Goal: Navigation & Orientation: Find specific page/section

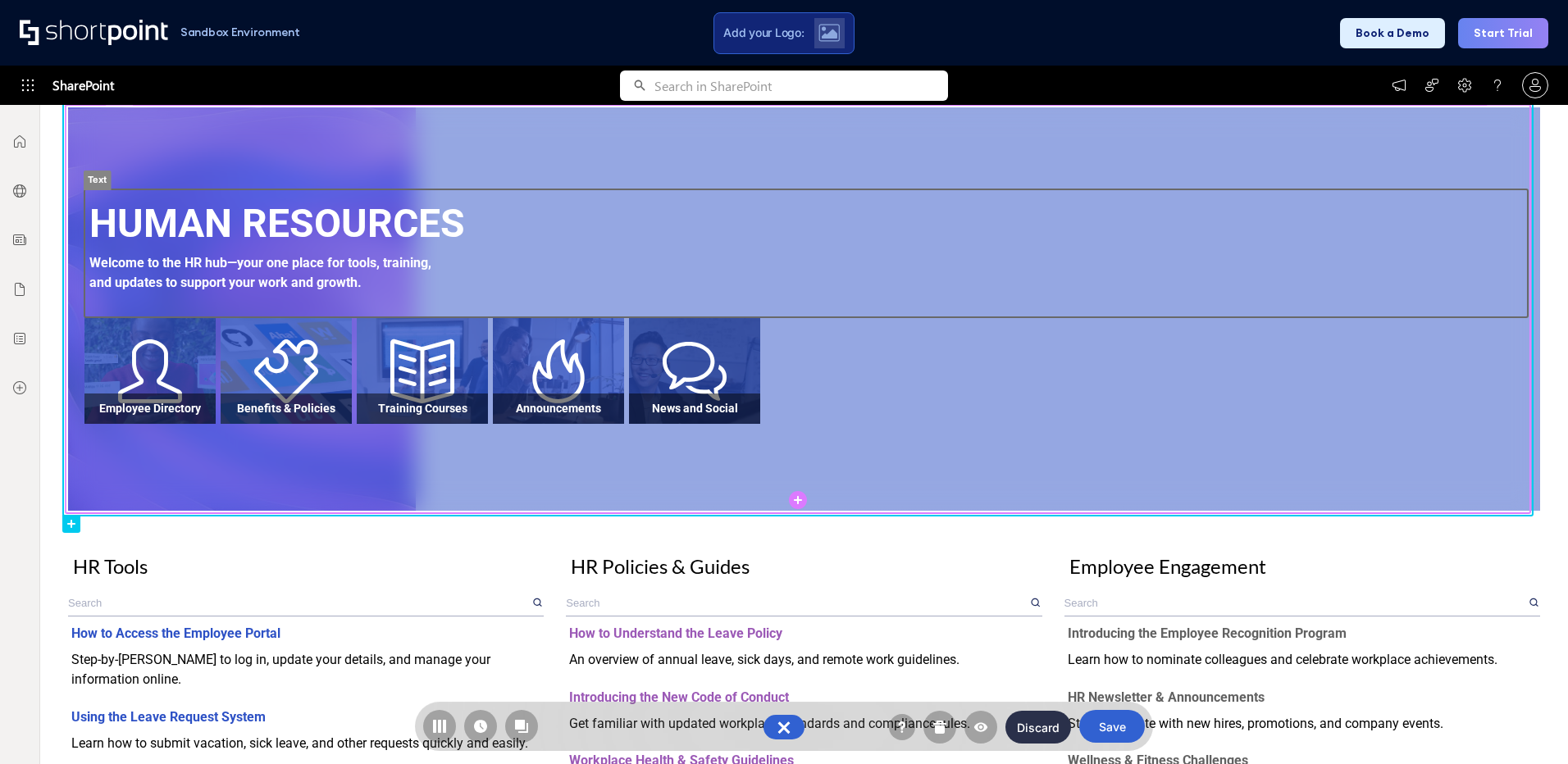
scroll to position [294, 0]
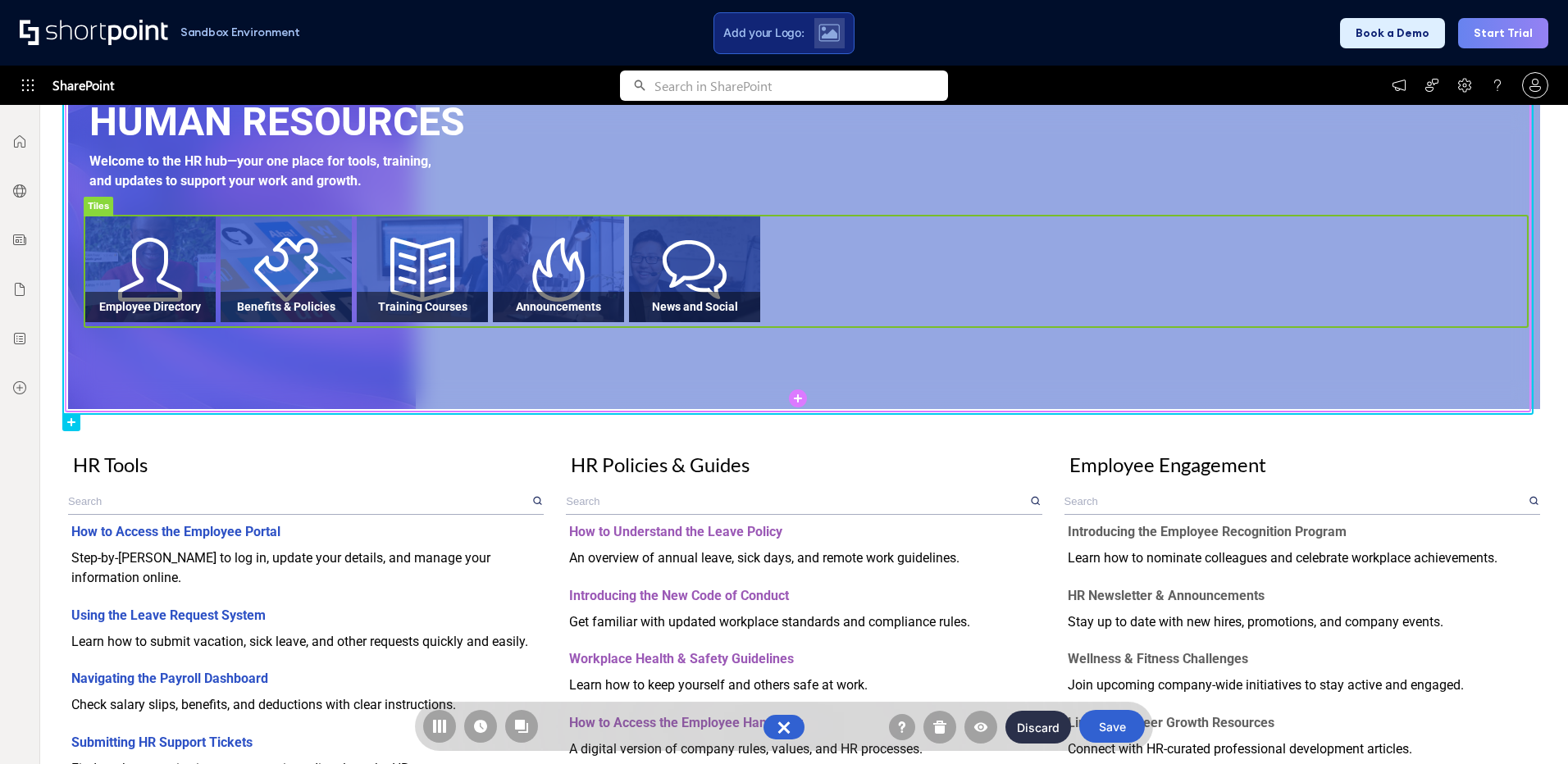
click at [549, 273] on rect at bounding box center [806, 271] width 1443 height 112
click at [573, 312] on rect at bounding box center [806, 271] width 1443 height 112
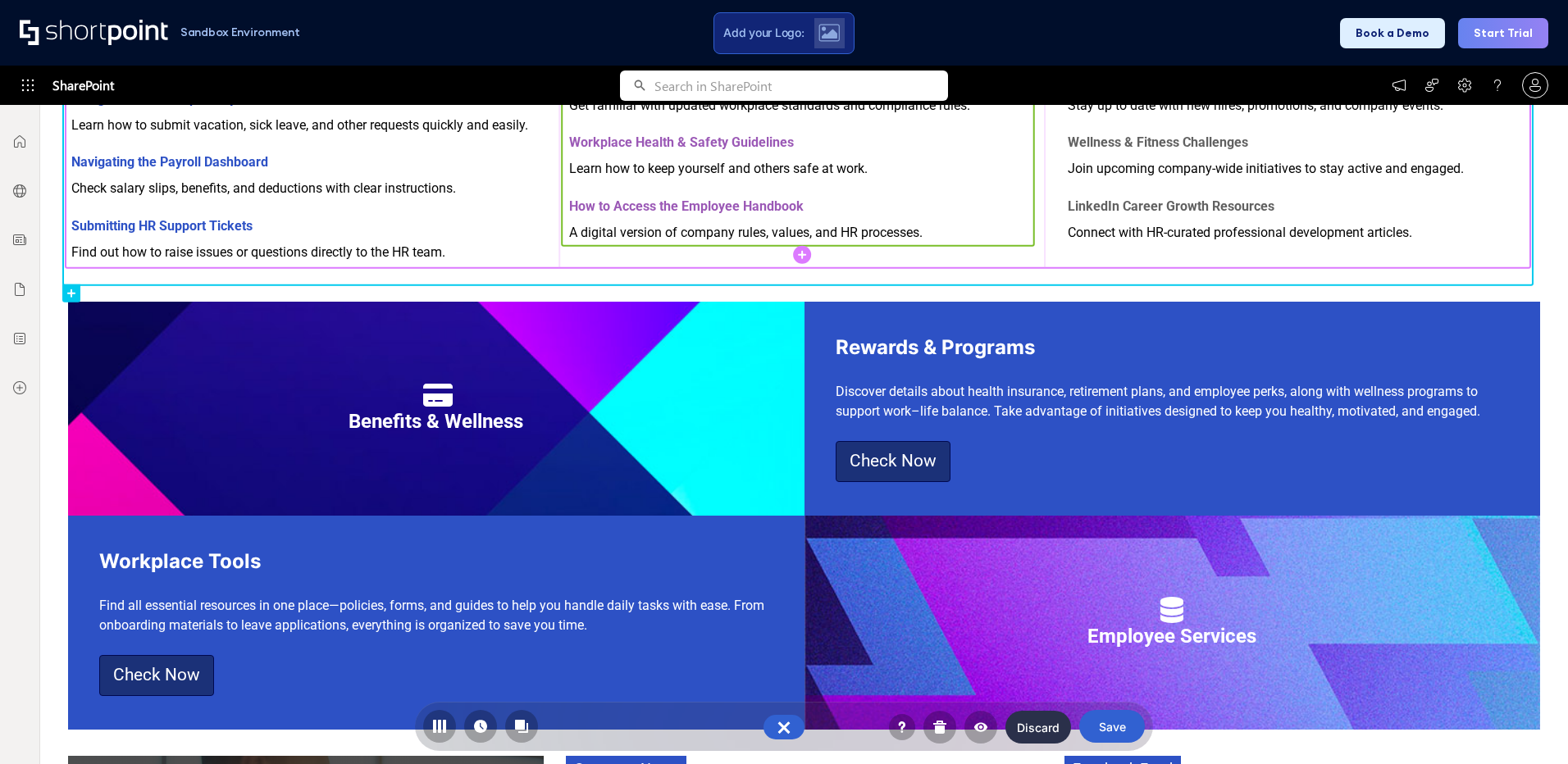
scroll to position [819, 0]
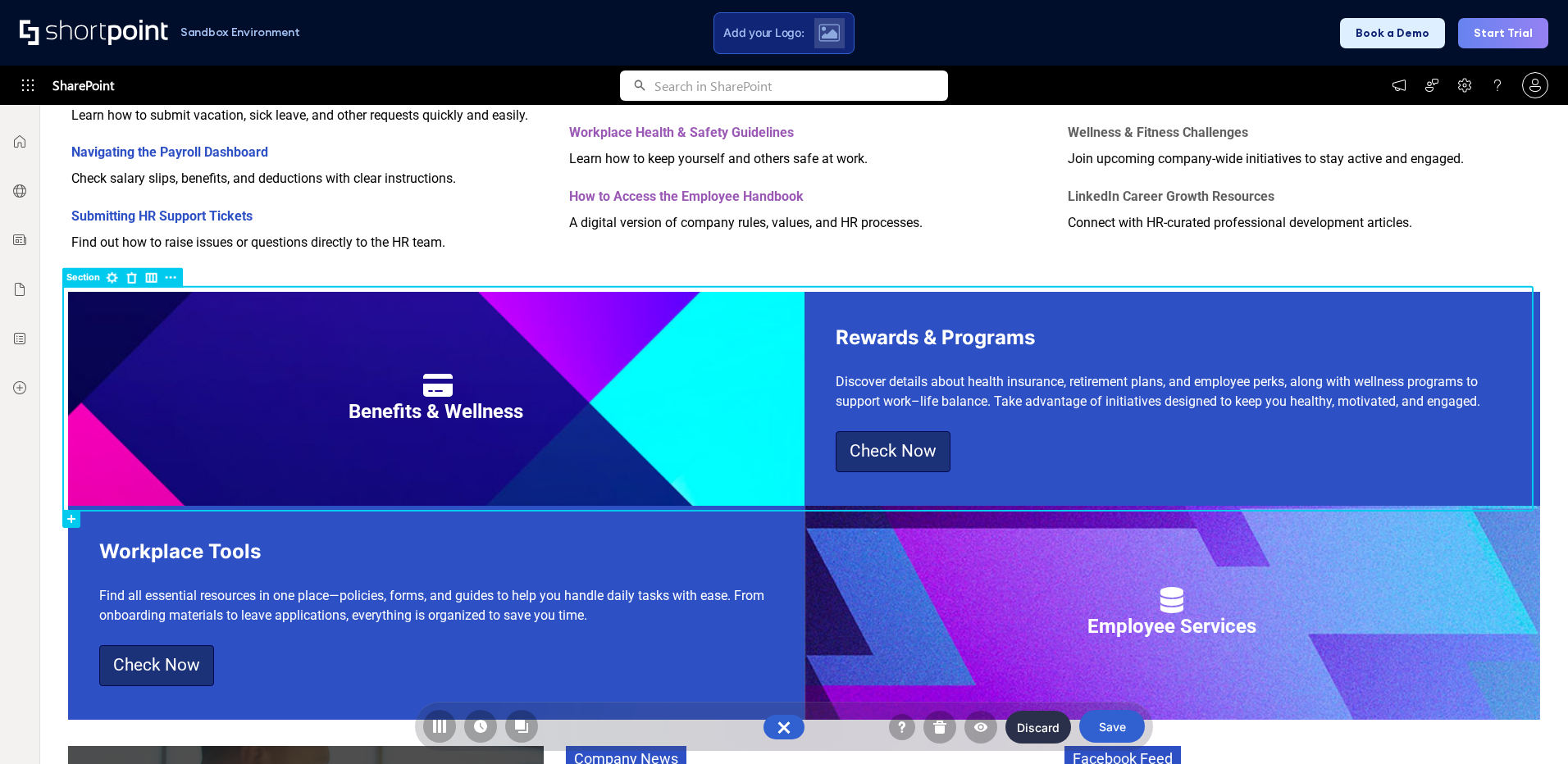
click at [86, 282] on rect at bounding box center [83, 278] width 42 height 20
click at [171, 334] on rect at bounding box center [797, 398] width 1464 height 219
click at [176, 277] on rect at bounding box center [171, 278] width 20 height 20
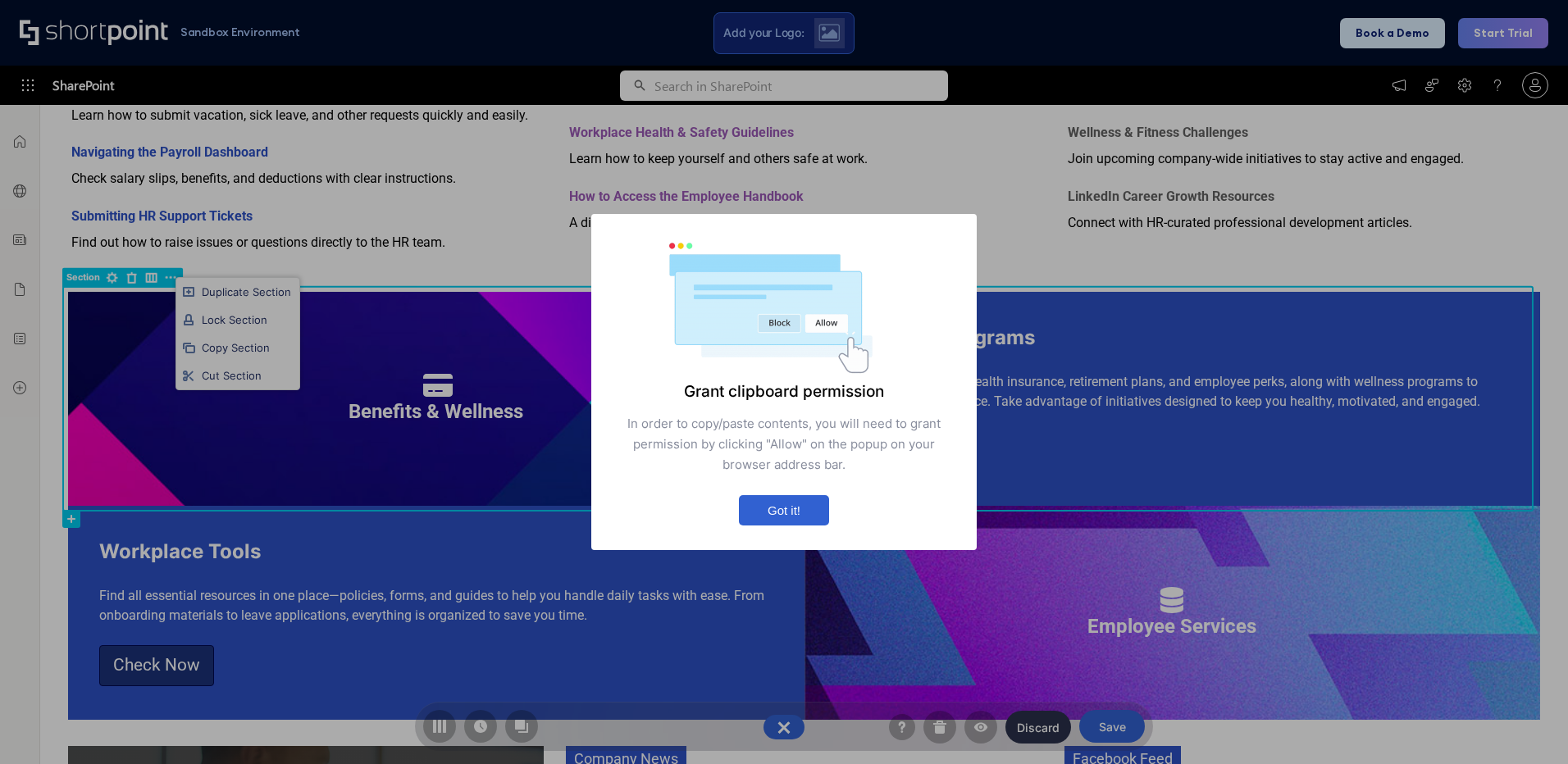
drag, startPoint x: 780, startPoint y: 512, endPoint x: 772, endPoint y: 506, distance: 10.0
click at [780, 512] on button "Got it!" at bounding box center [784, 510] width 90 height 30
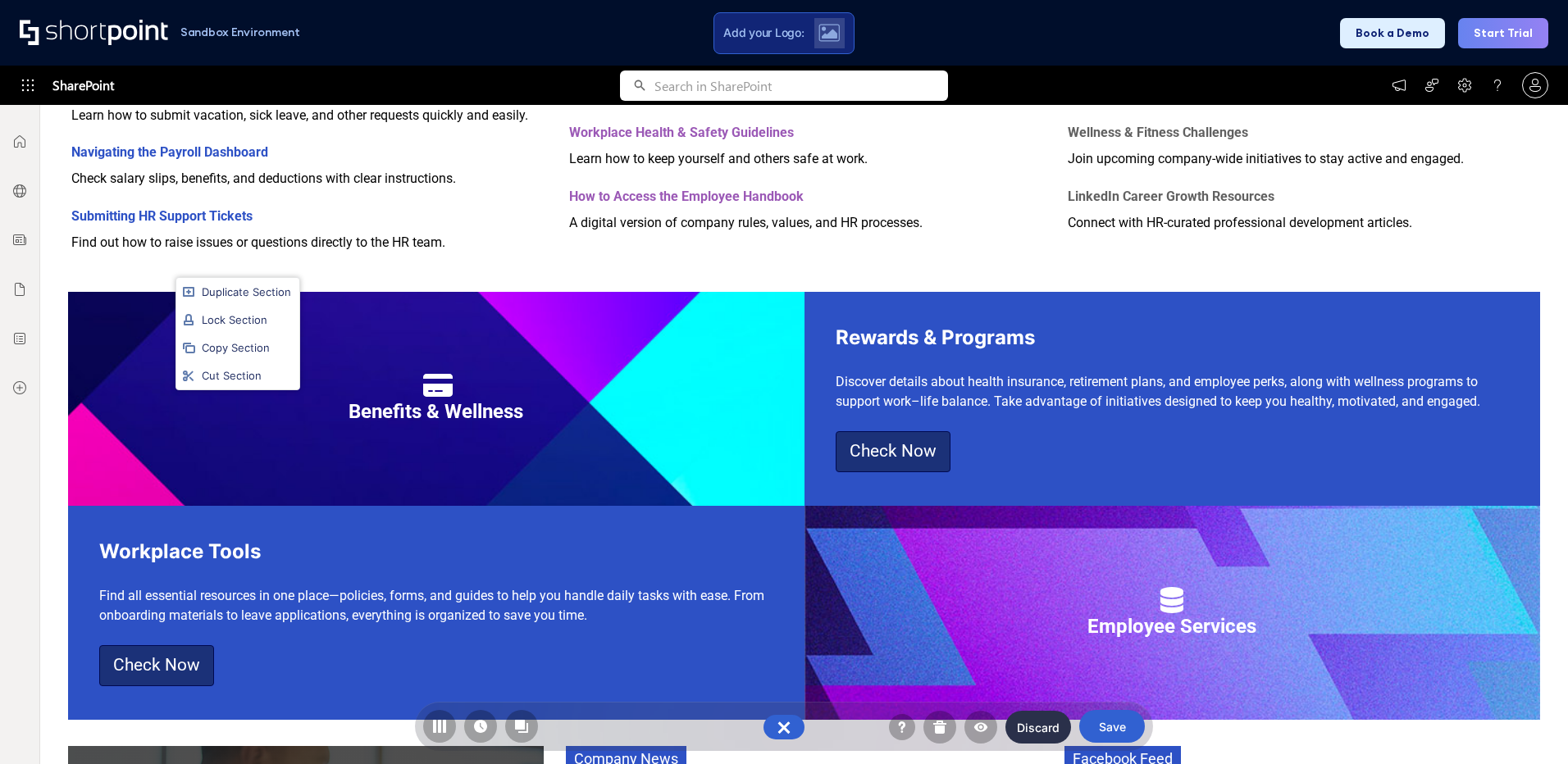
click at [402, 379] on div "Duplicate Section Lock Section Copy Section Cut Section" at bounding box center [784, 382] width 1568 height 764
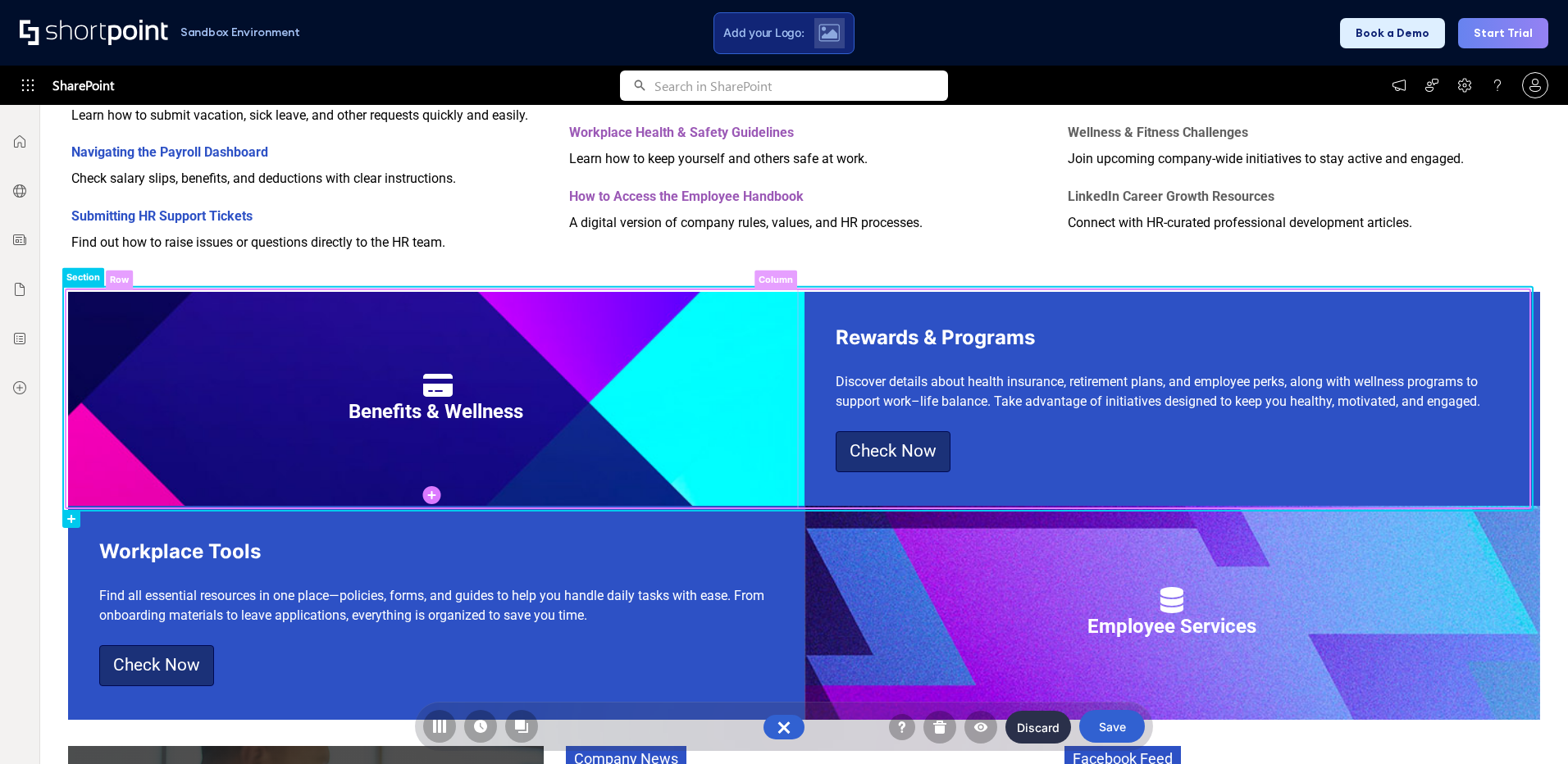
click at [580, 375] on rect at bounding box center [432, 398] width 732 height 219
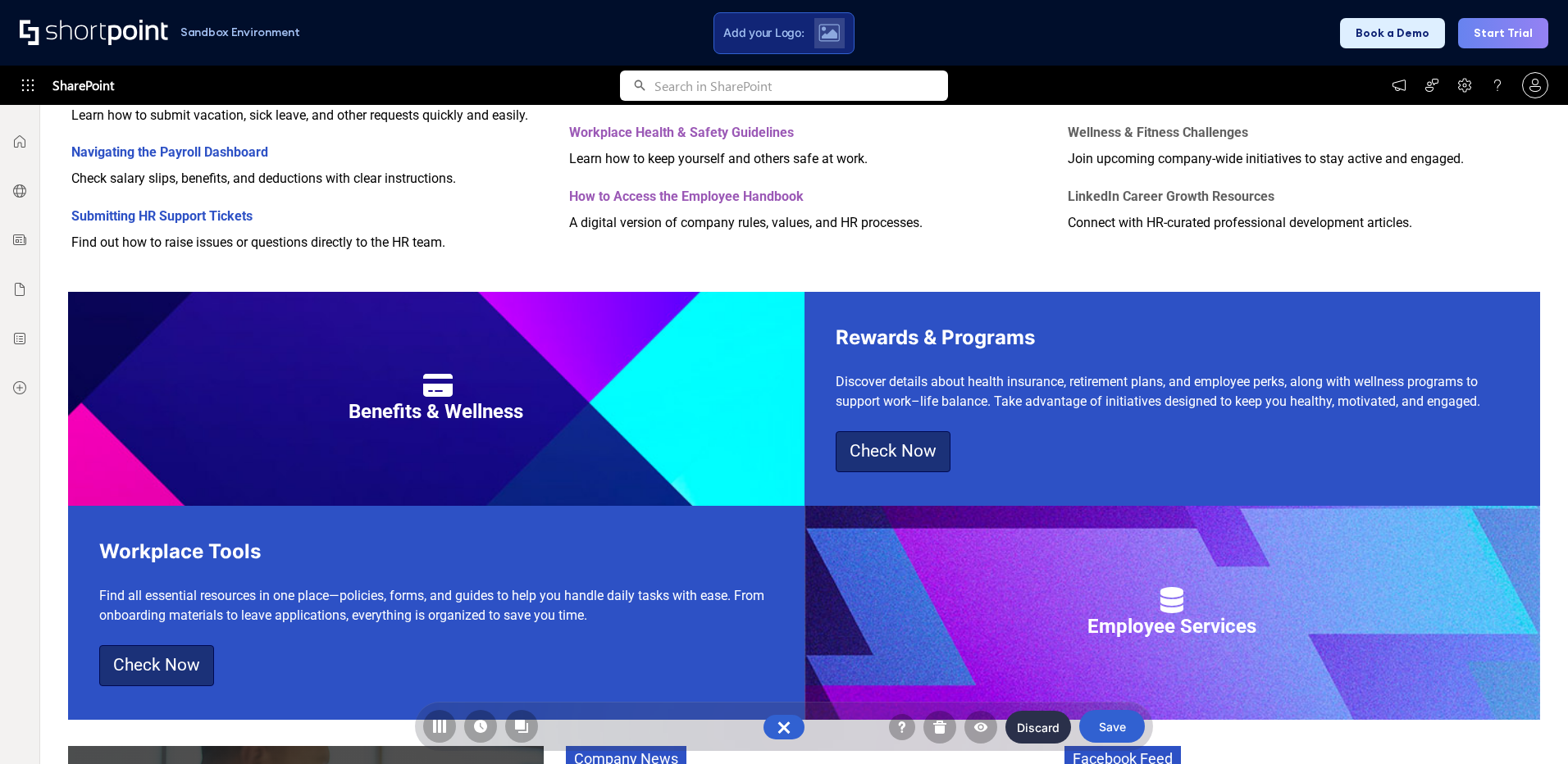
click at [115, 281] on icon "row section row section row section row section row section Section Row Column …" at bounding box center [797, 305] width 1469 height 1743
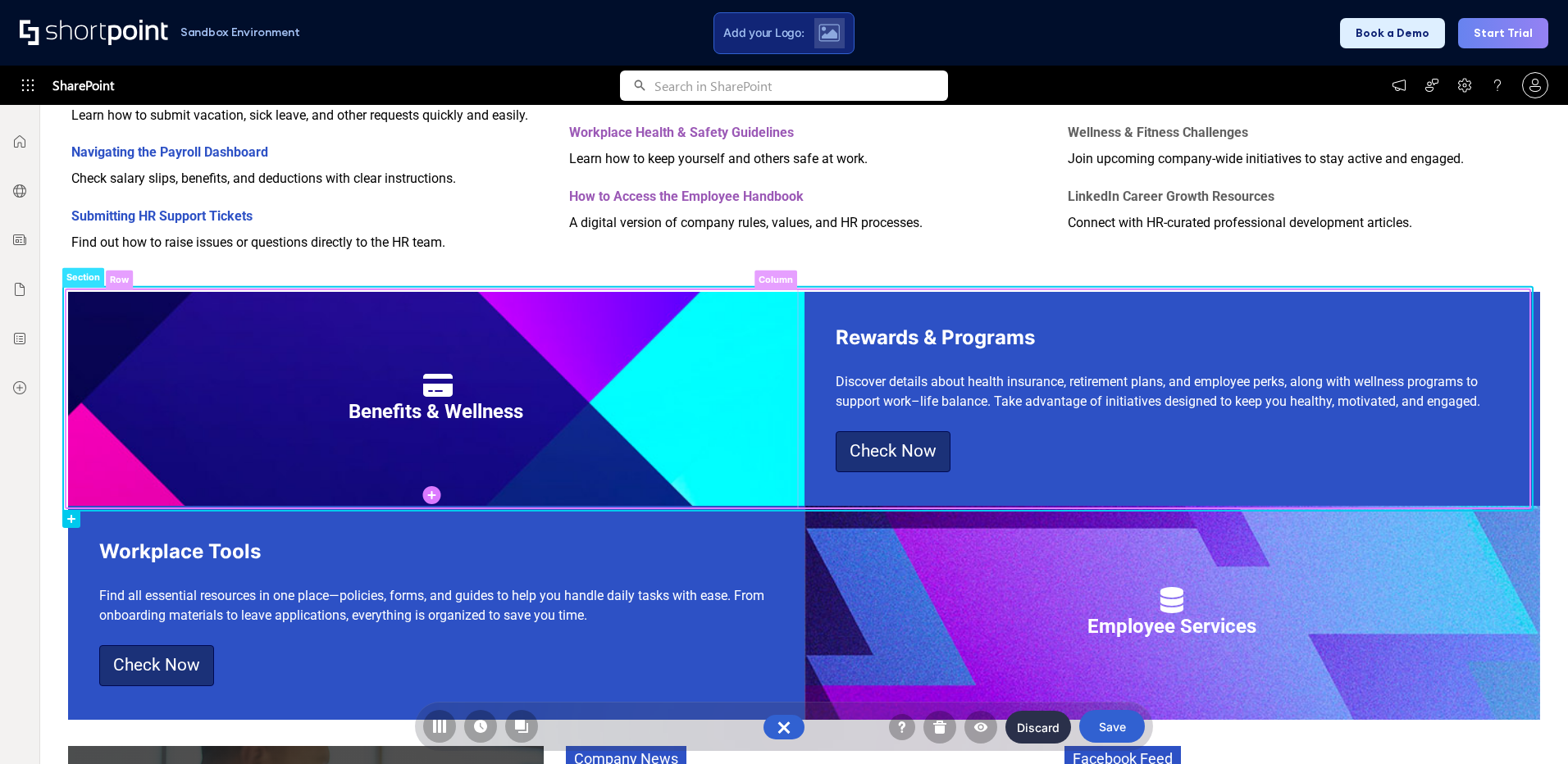
click at [82, 304] on rect at bounding box center [432, 398] width 732 height 219
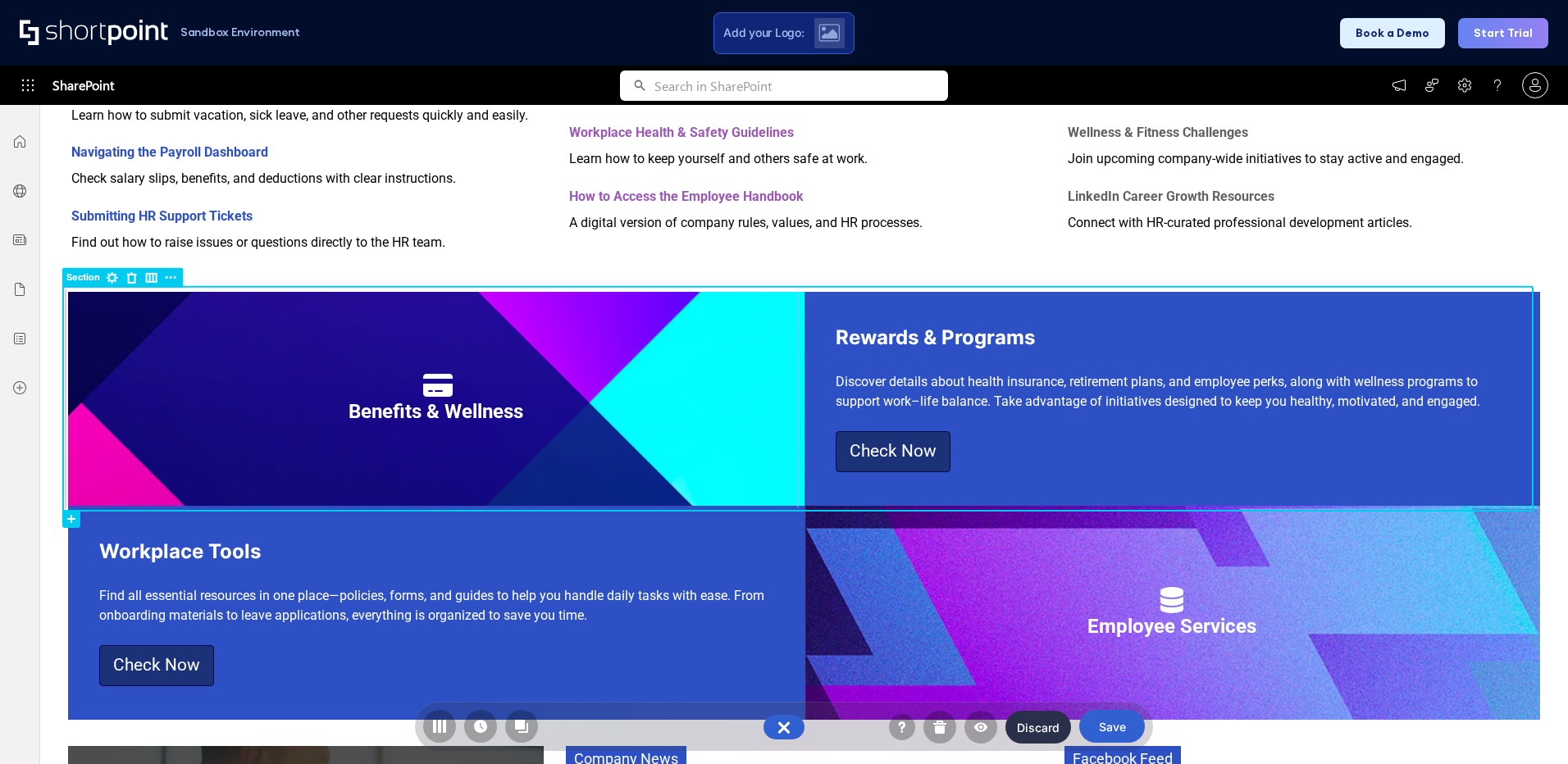
click at [115, 340] on rect at bounding box center [432, 398] width 732 height 219
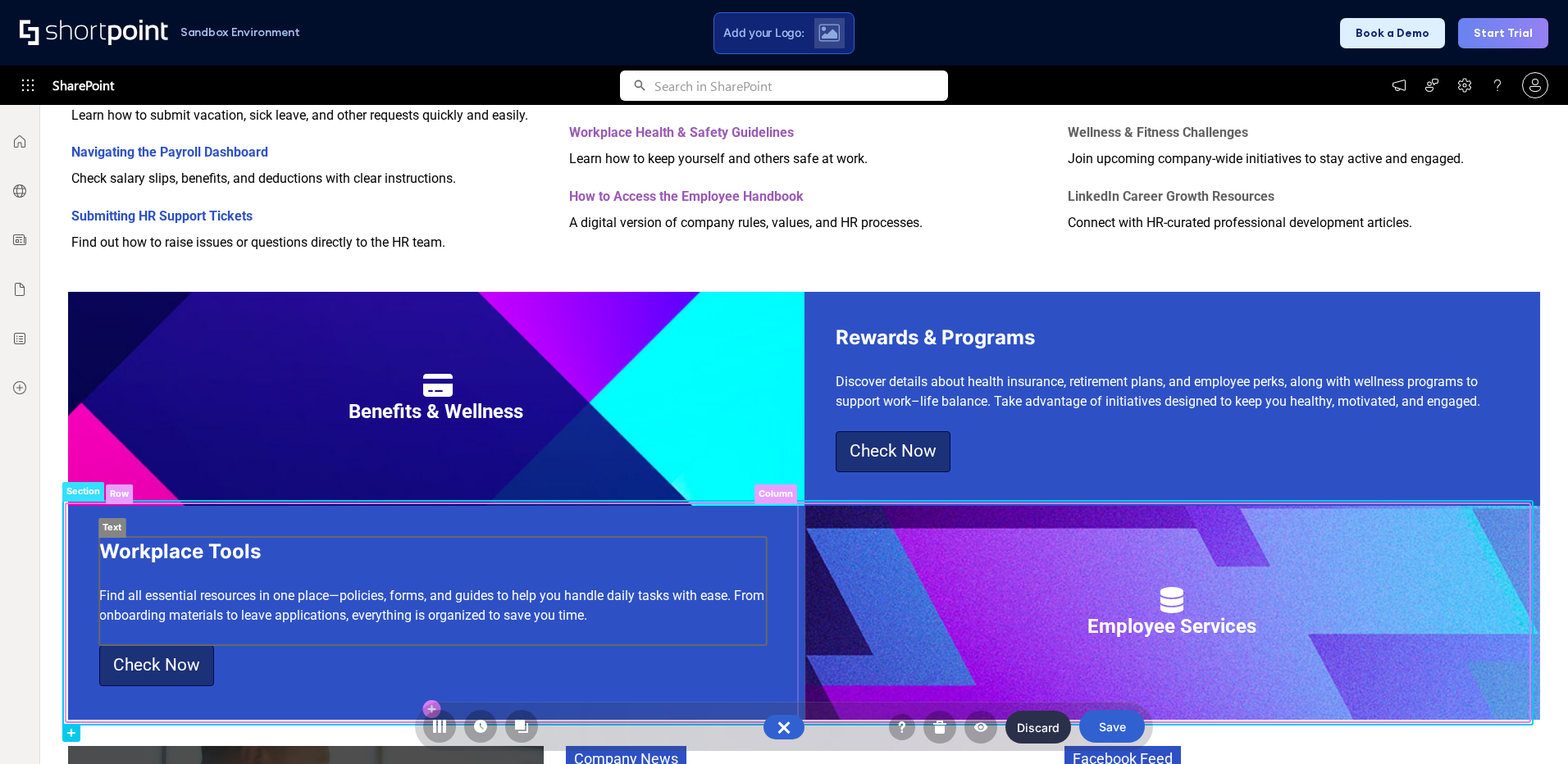
click at [126, 585] on rect at bounding box center [433, 590] width 668 height 108
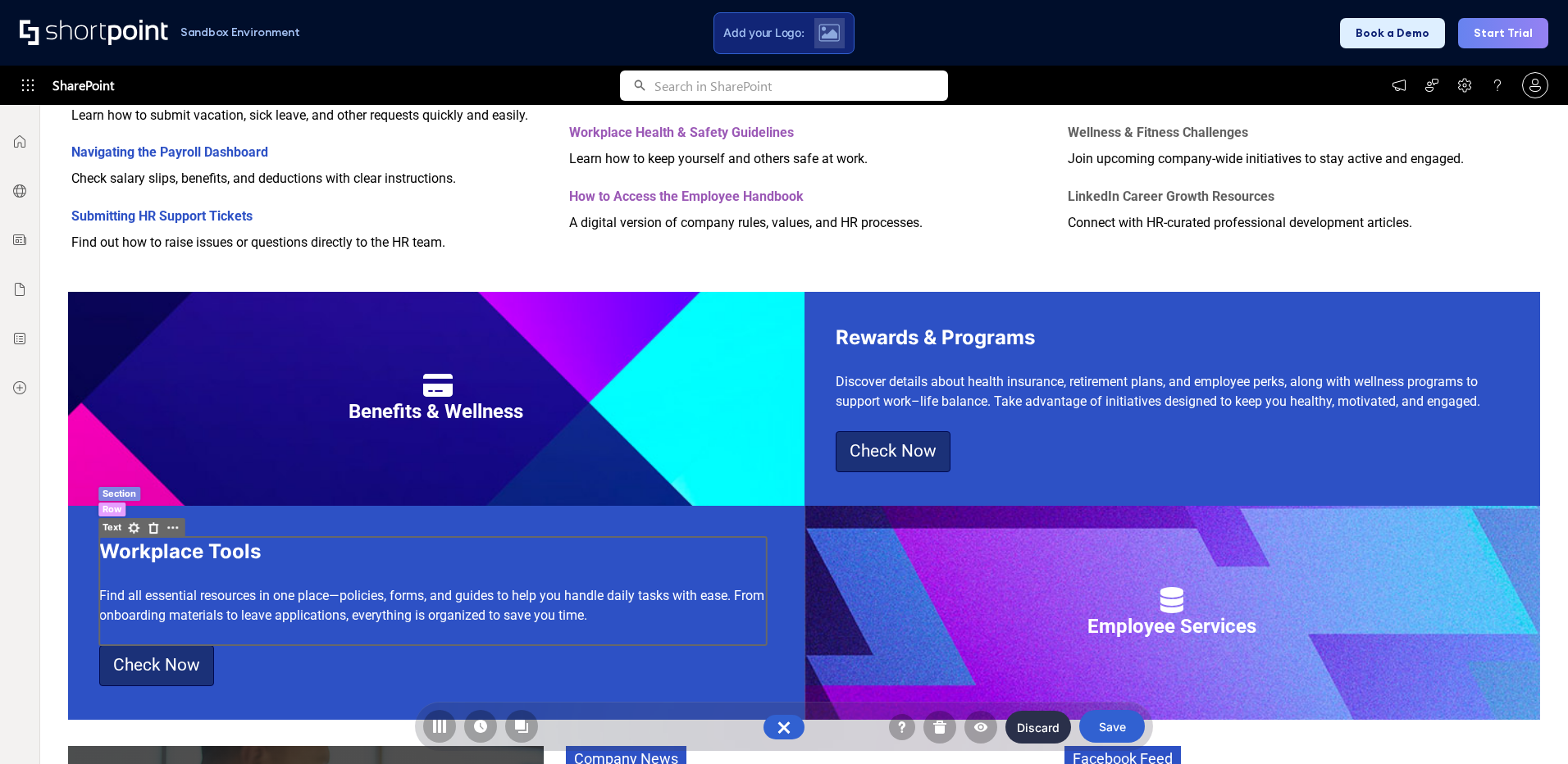
click at [114, 511] on rect at bounding box center [112, 509] width 27 height 14
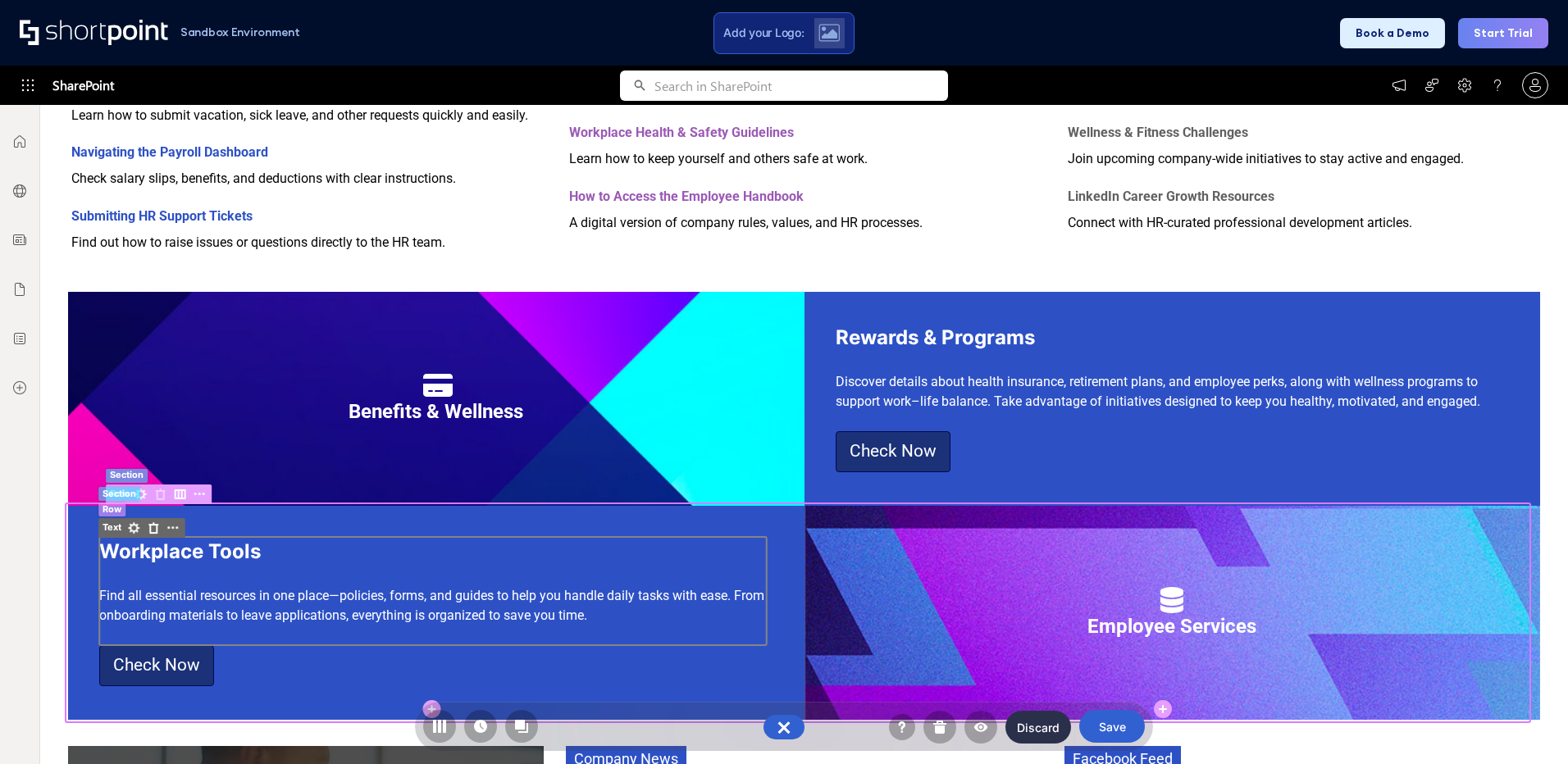
click at [407, 630] on div "Workplace Tools Find all essential resources in one place—policies, forms, and …" at bounding box center [436, 590] width 673 height 108
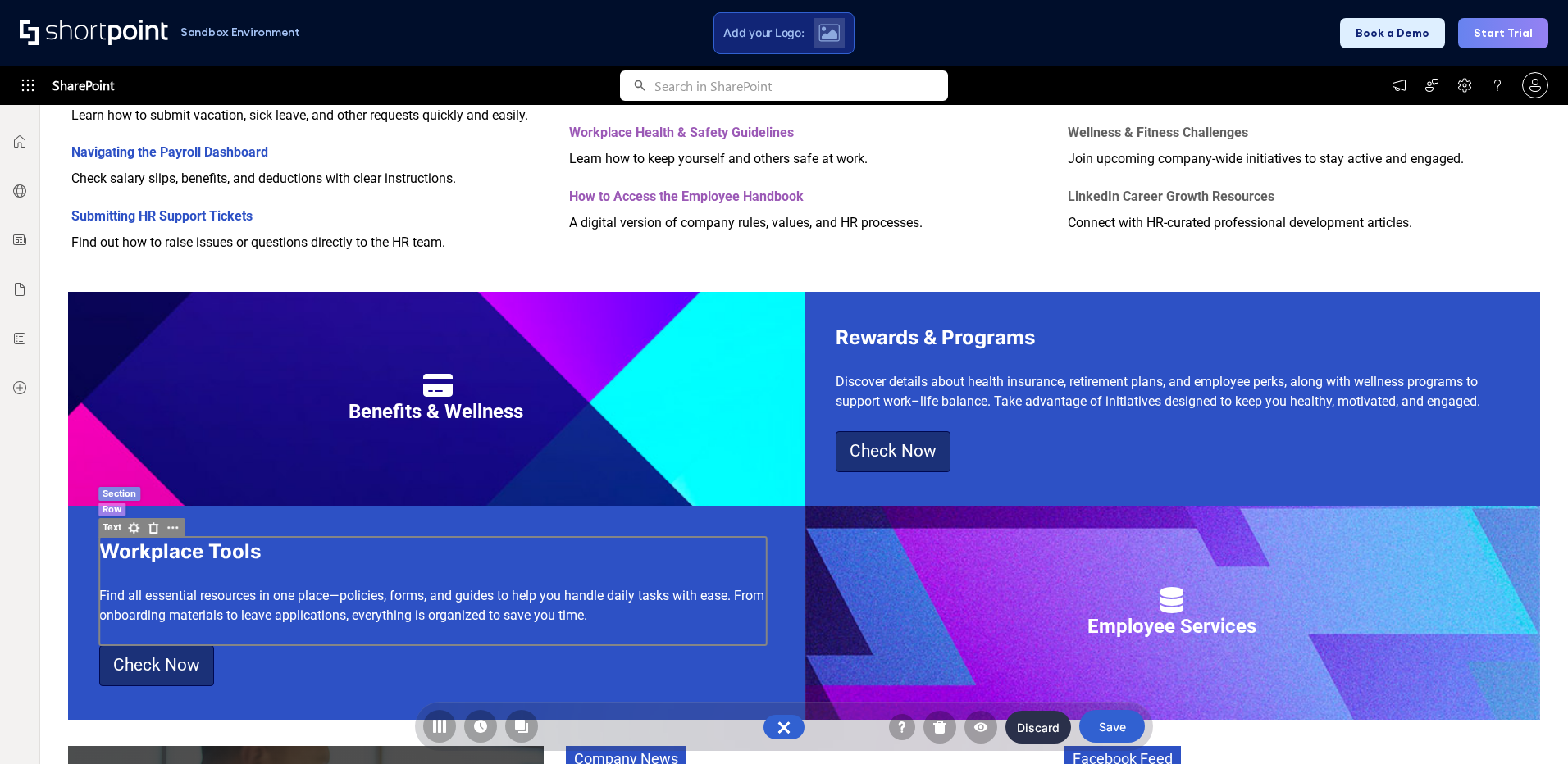
click at [406, 608] on span "Workplace Tools Find all essential resources in one place—policies, forms, and …" at bounding box center [432, 585] width 665 height 77
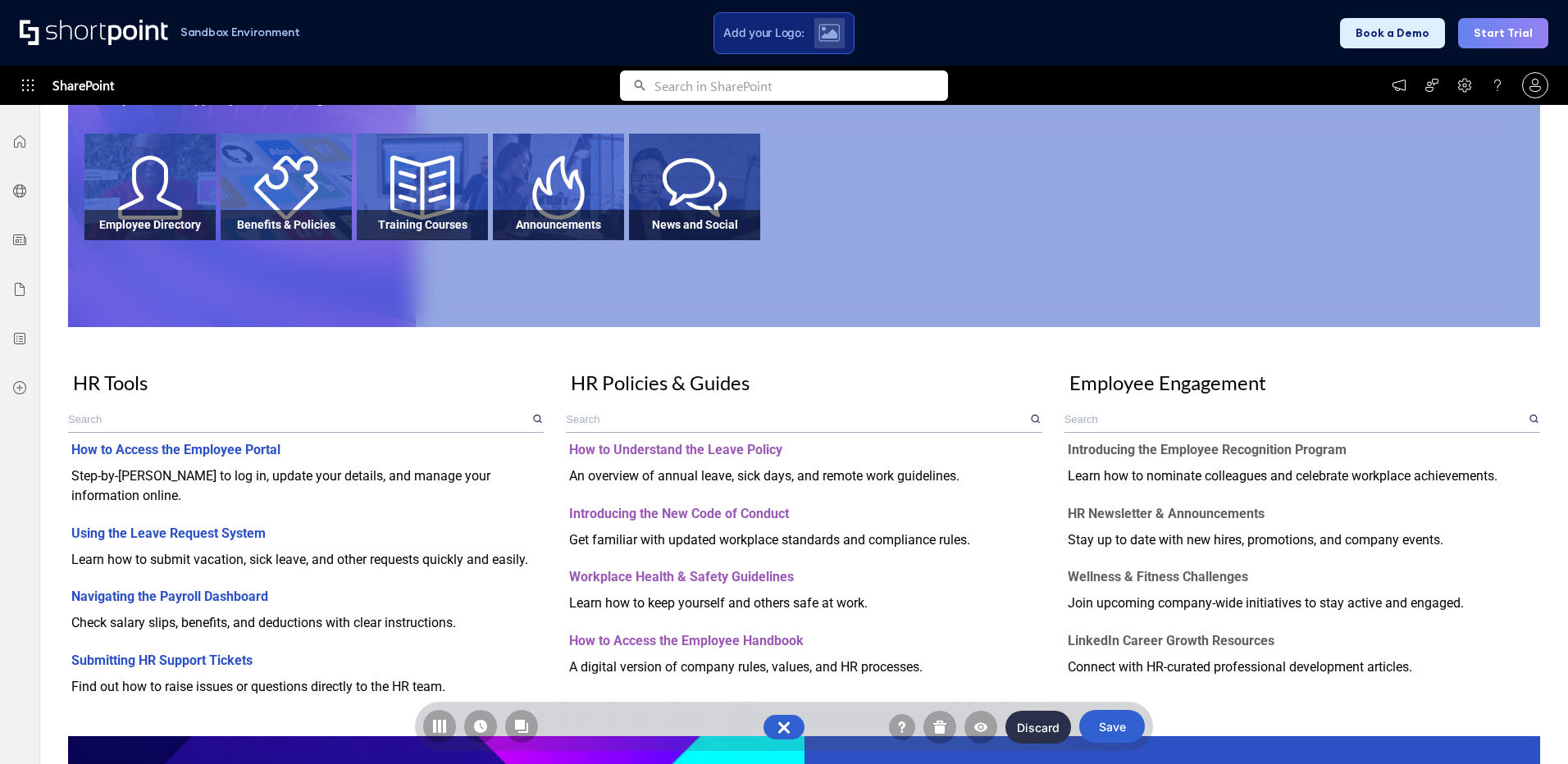
scroll to position [0, 0]
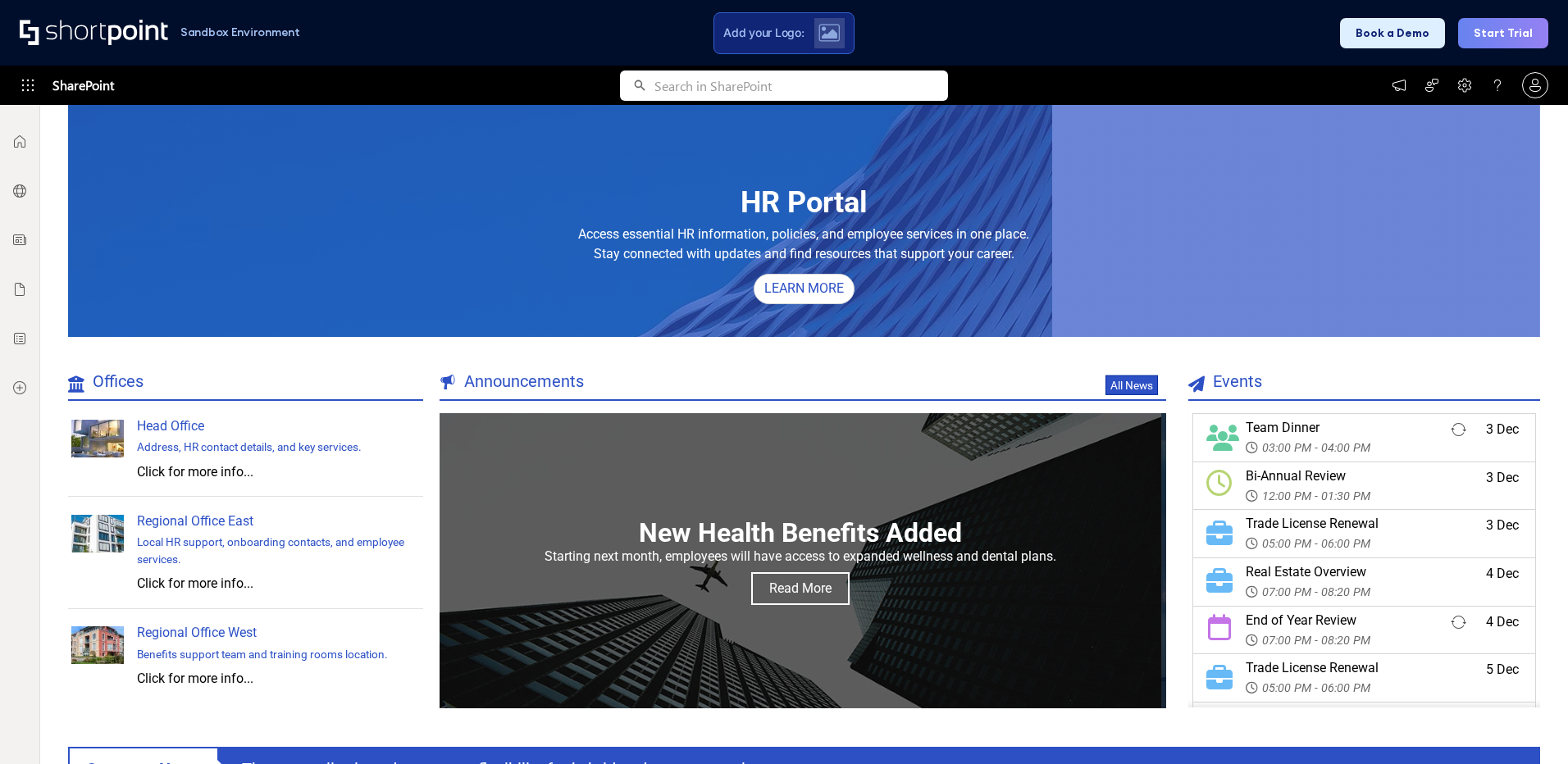
scroll to position [246, 0]
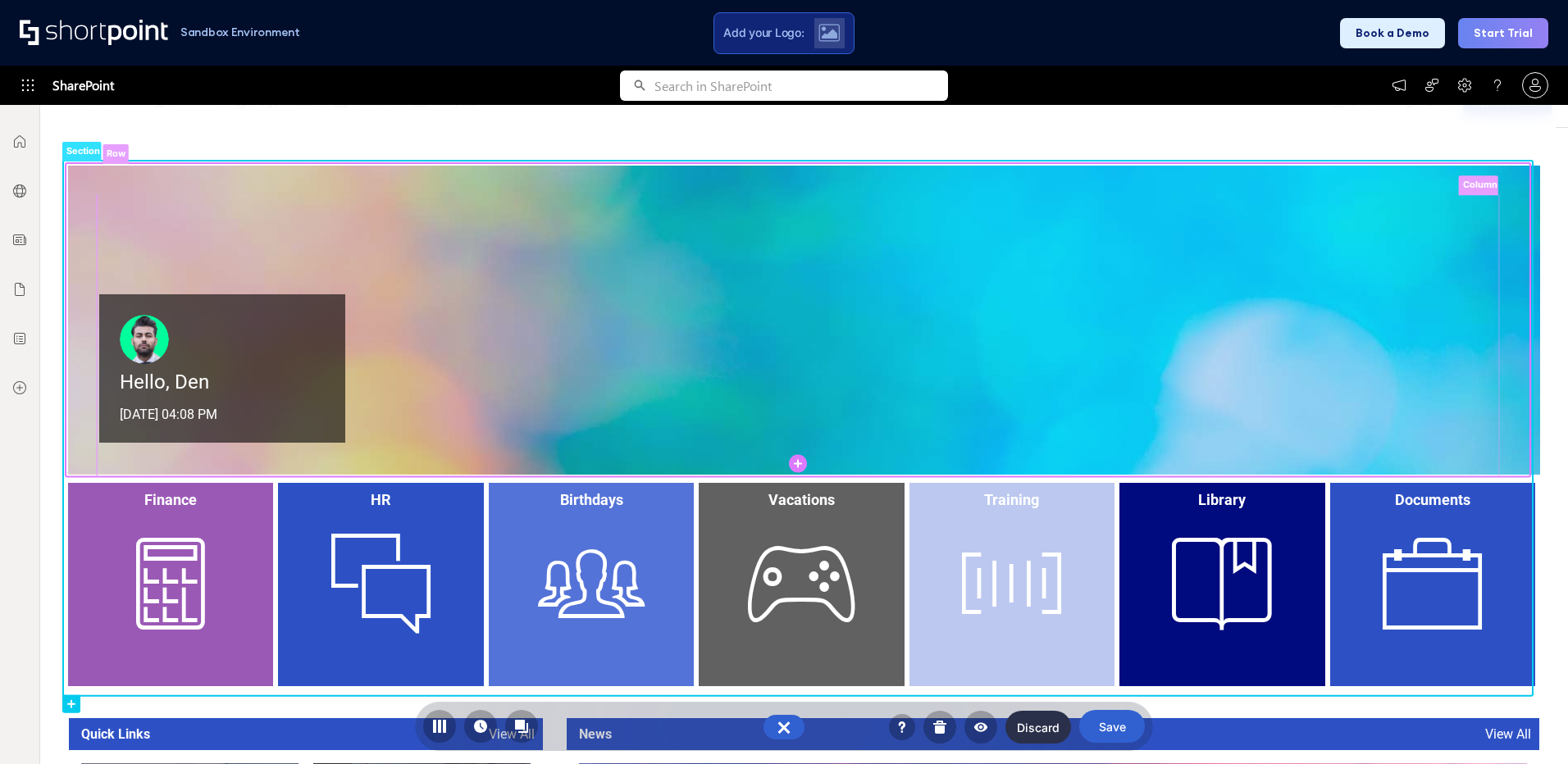
scroll to position [164, 0]
